Goal: Transaction & Acquisition: Purchase product/service

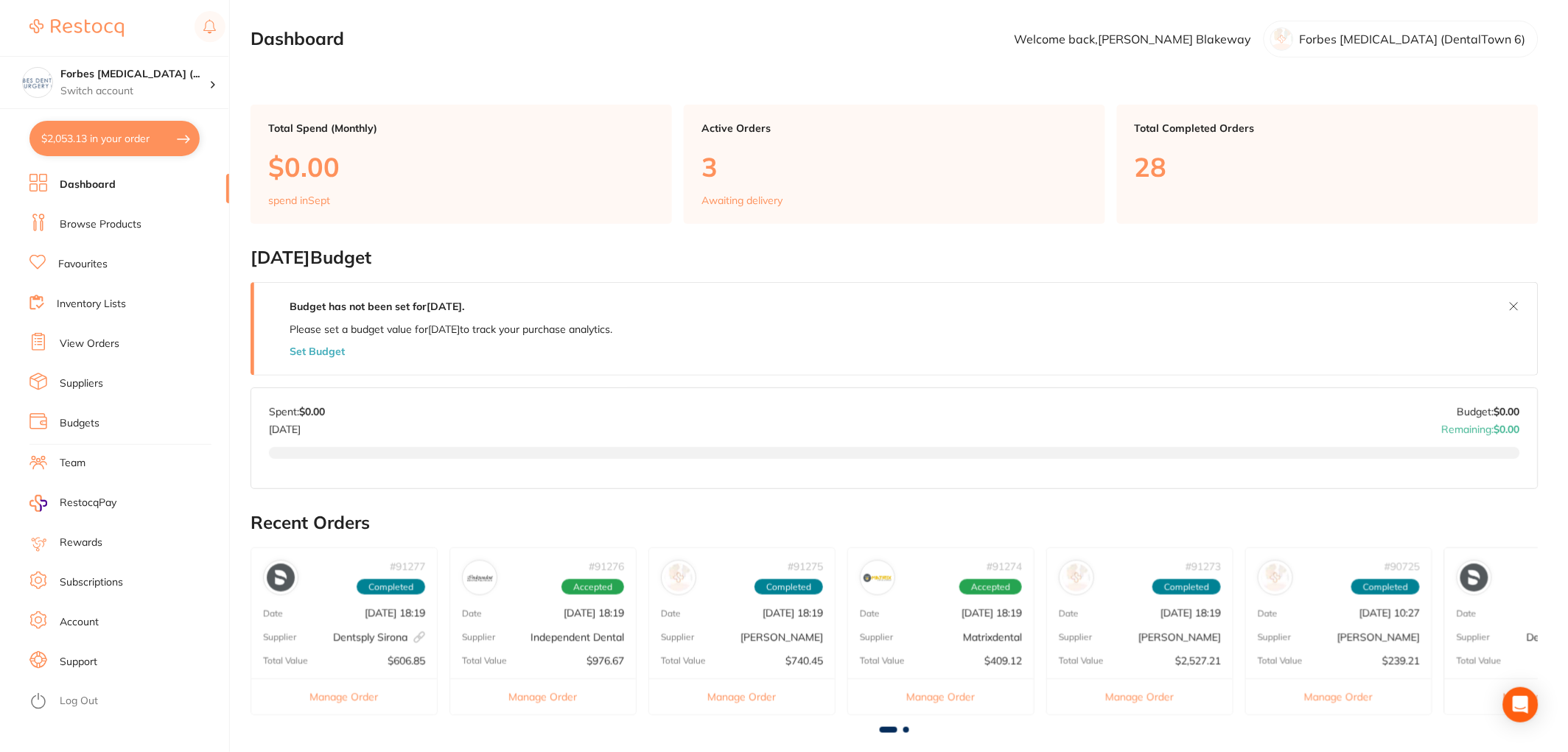
click at [93, 146] on button "$2,053.13 in your order" at bounding box center [114, 139] width 170 height 36
checkbox input "true"
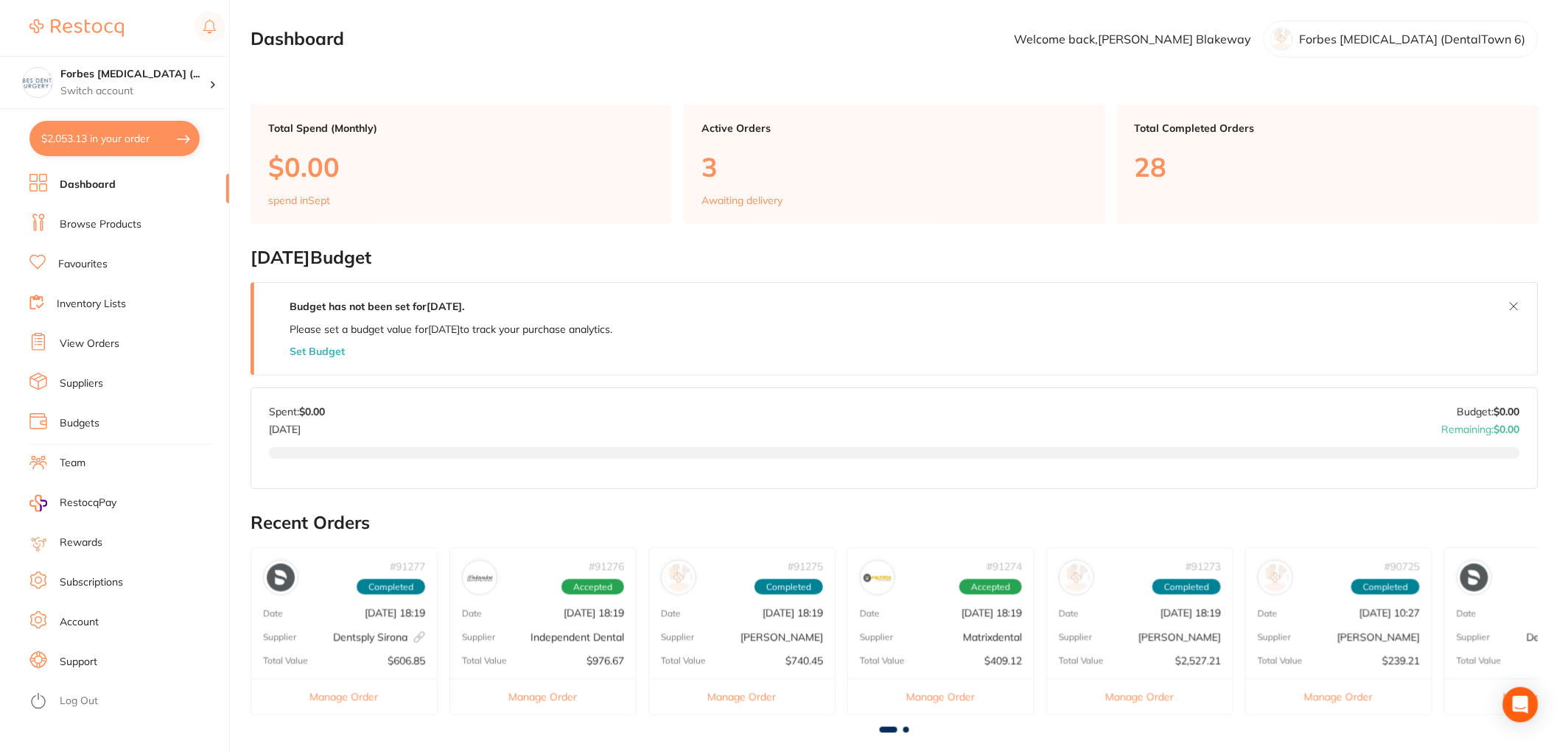
checkbox input "true"
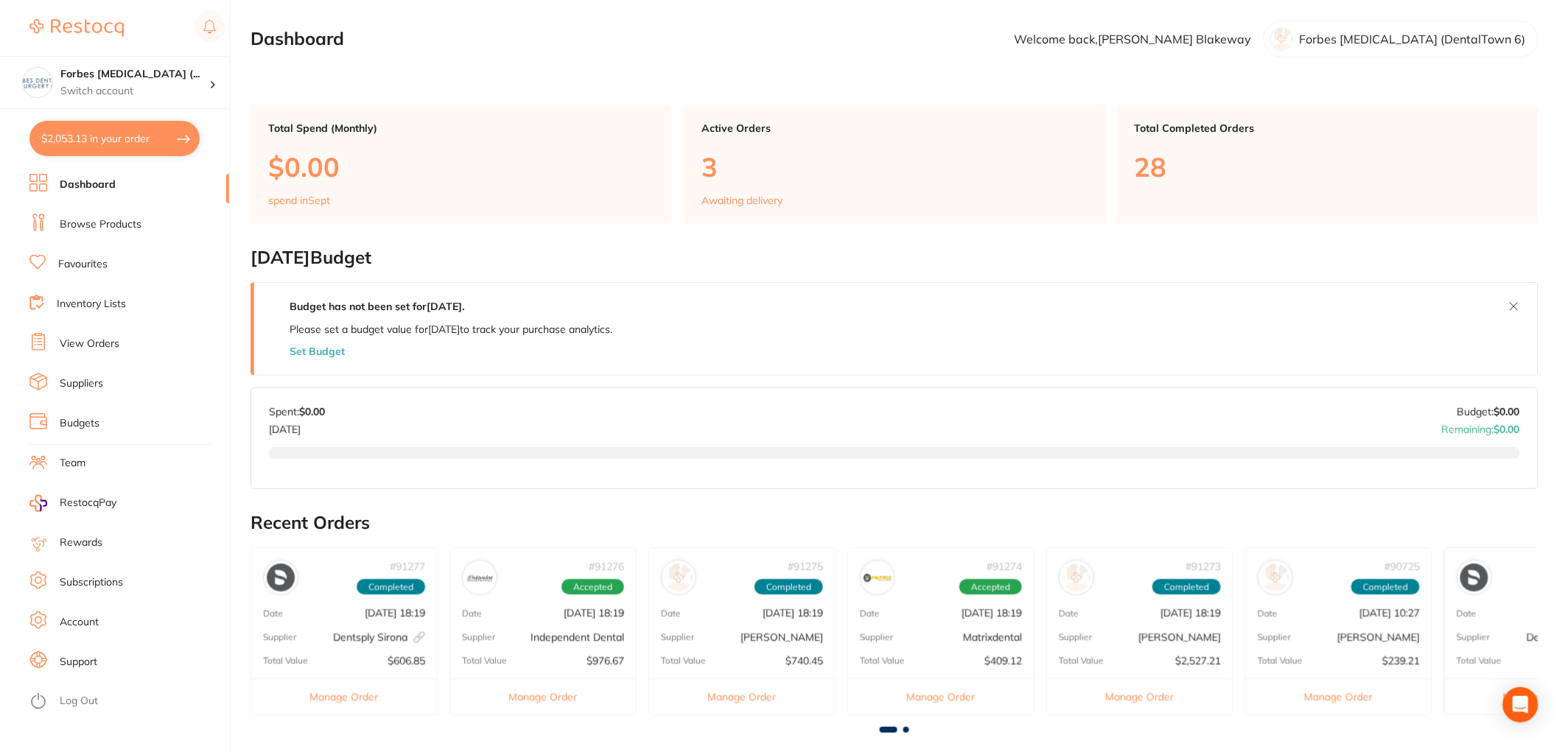
checkbox input "true"
